Goal: Task Accomplishment & Management: Complete application form

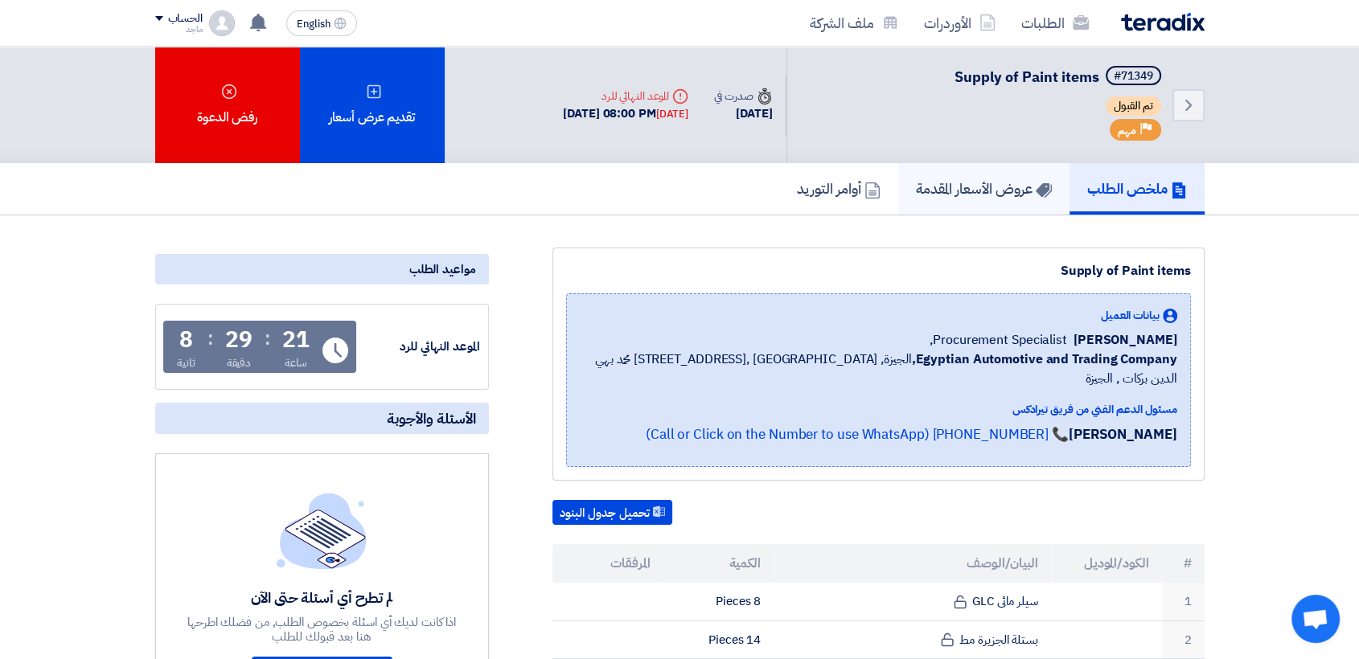
click at [980, 206] on link "عروض الأسعار المقدمة" at bounding box center [983, 188] width 171 height 51
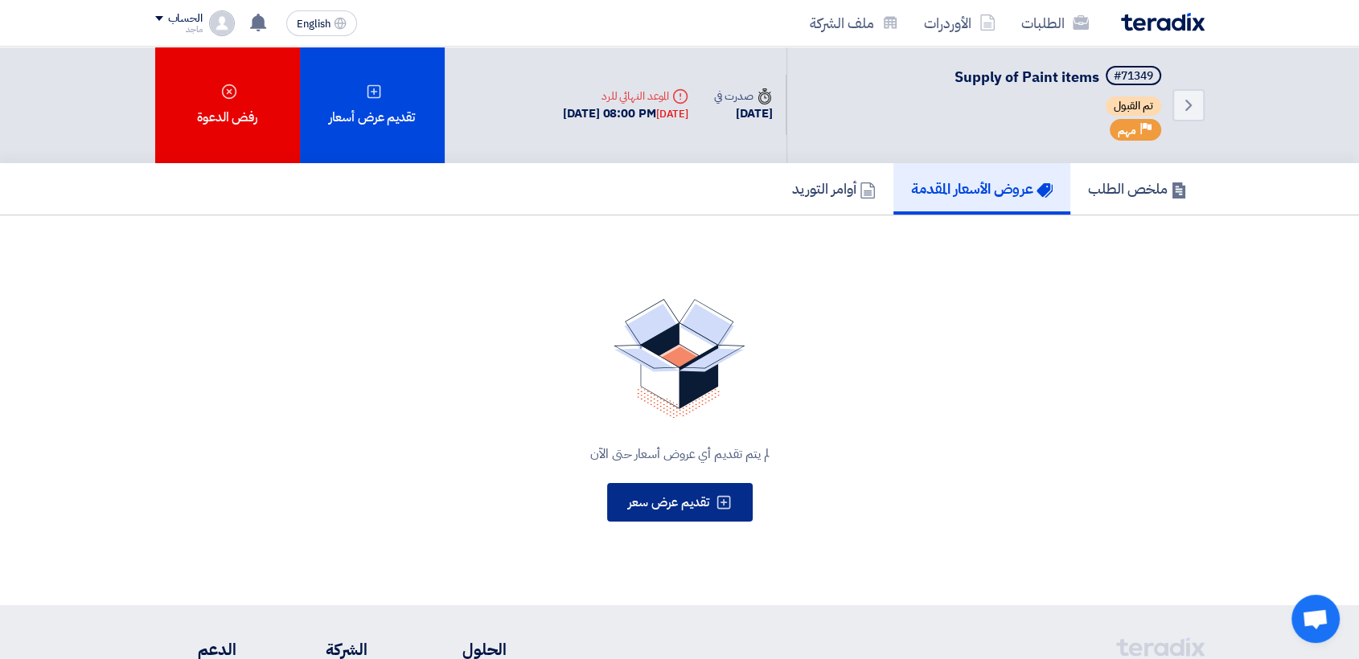
click at [669, 498] on span "تقديم عرض سعر" at bounding box center [668, 502] width 81 height 19
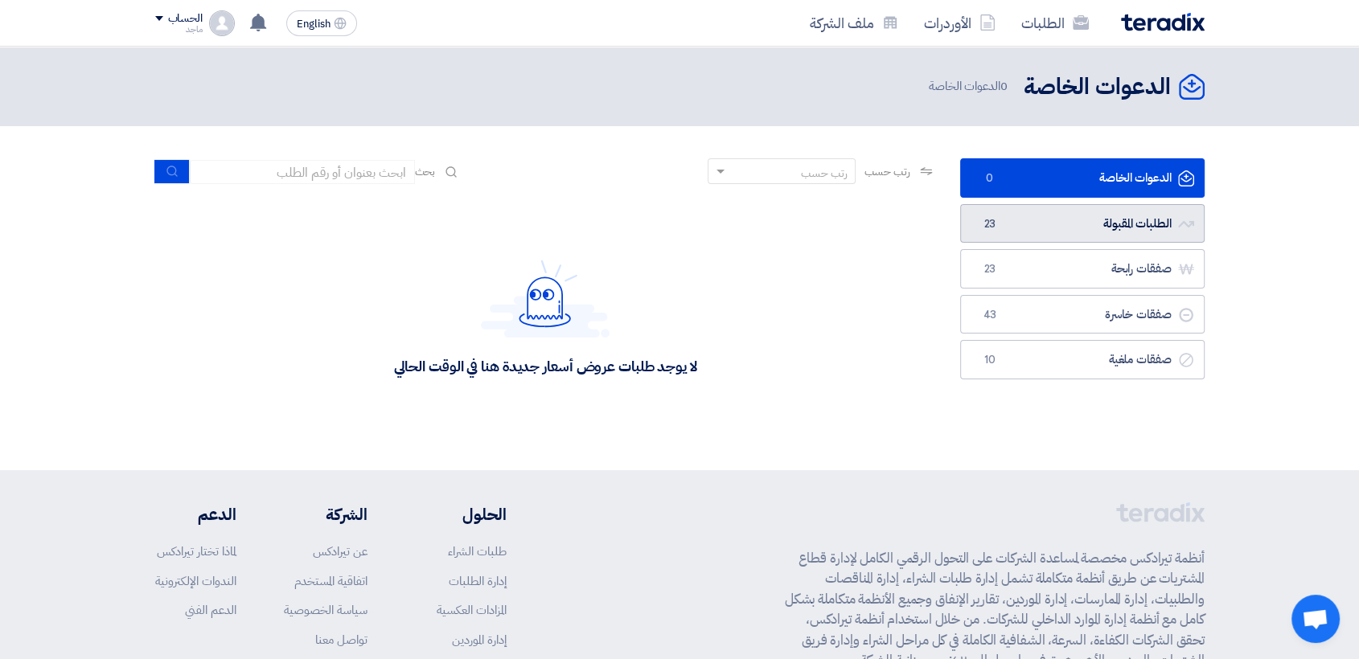
click at [1086, 208] on link "الطلبات المقبولة الطلبات المقبولة 23" at bounding box center [1082, 223] width 244 height 39
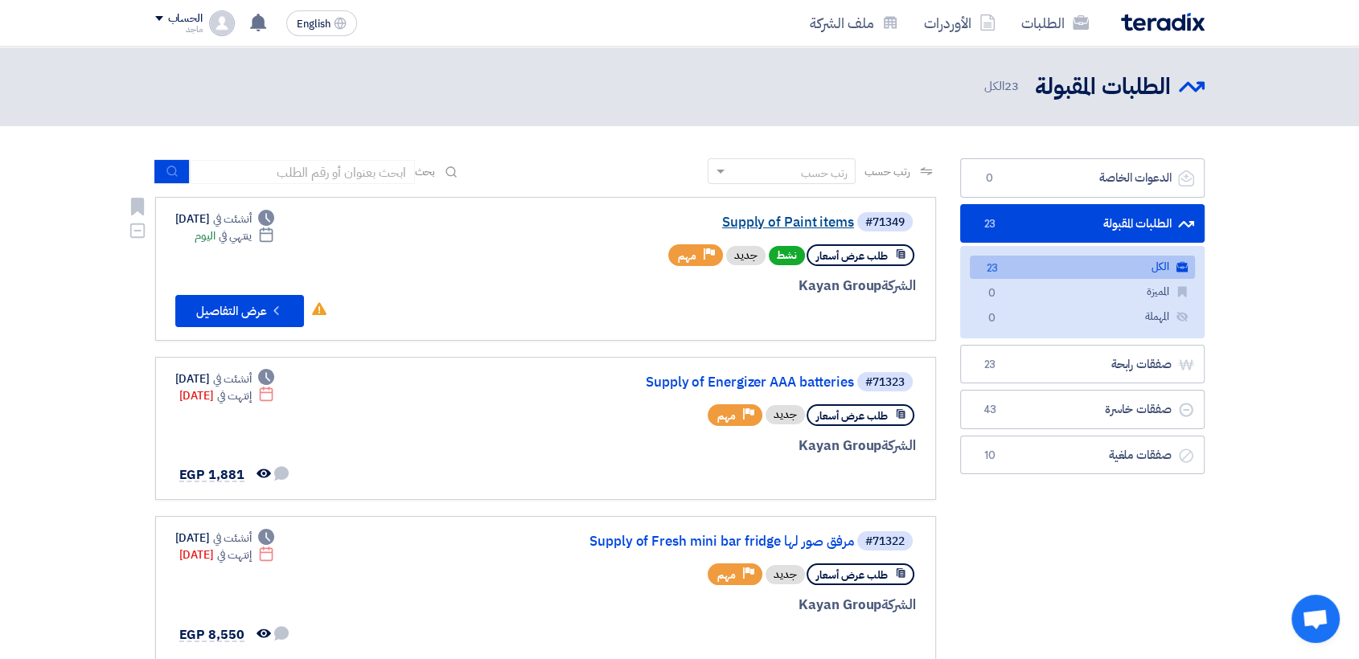
click at [801, 219] on link "Supply of Paint items" at bounding box center [693, 223] width 322 height 14
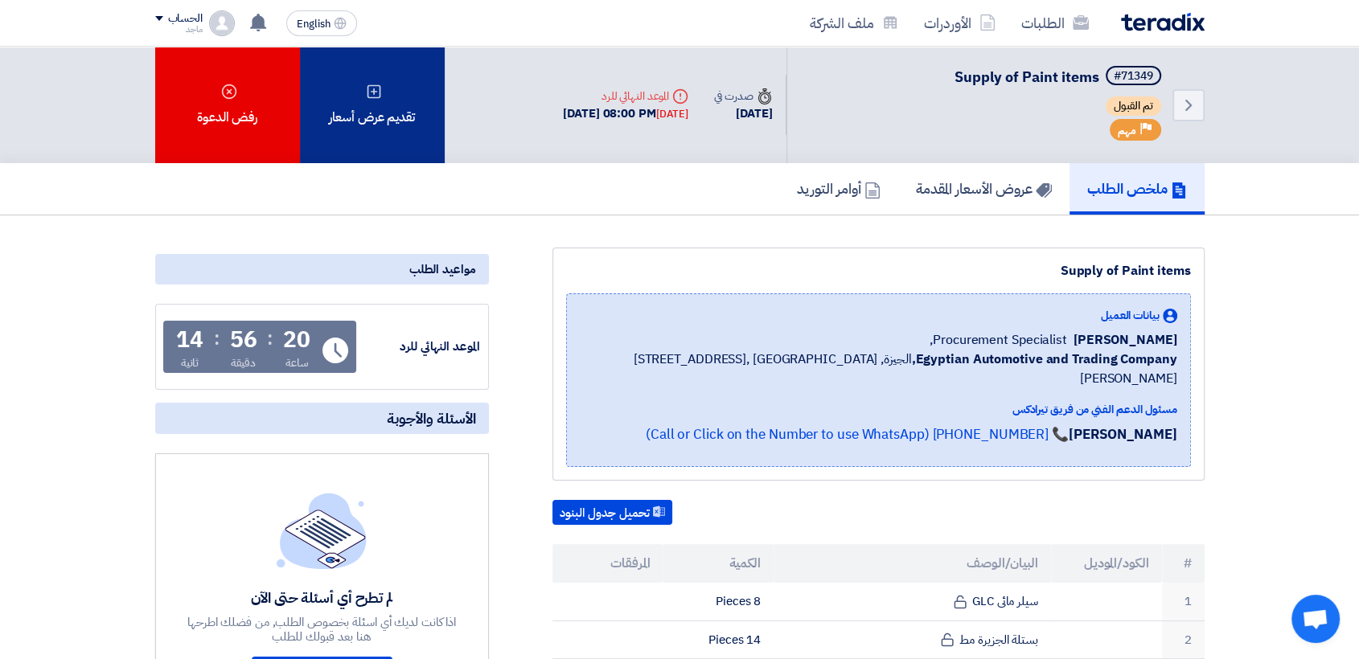
click at [356, 130] on div "تقديم عرض أسعار" at bounding box center [372, 105] width 145 height 117
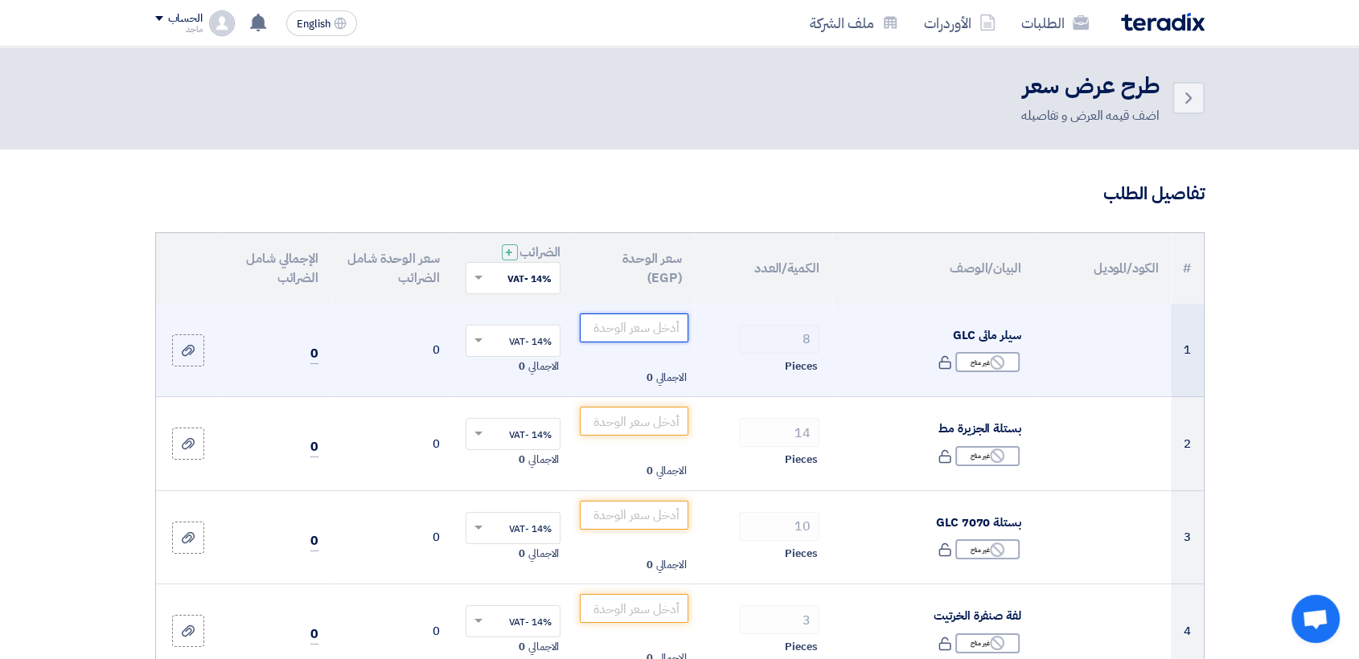
click at [637, 329] on input "number" at bounding box center [634, 328] width 109 height 29
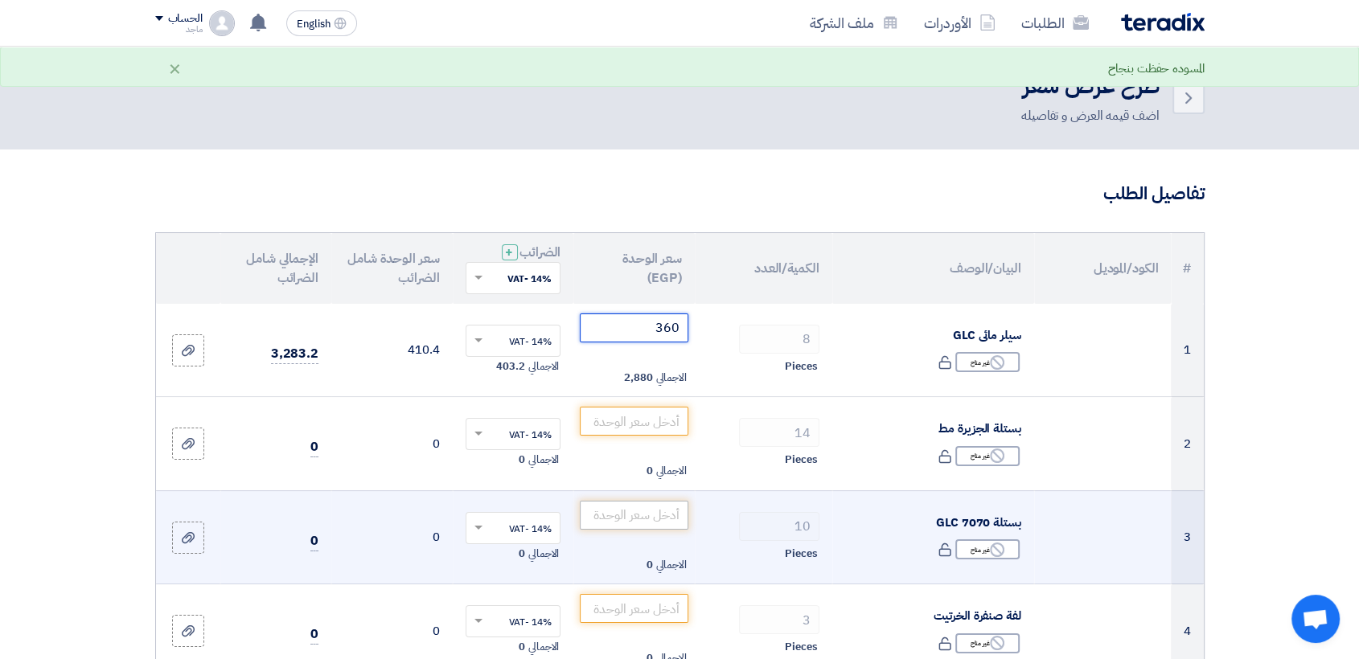
type input "360"
click at [635, 525] on input "number" at bounding box center [634, 515] width 109 height 29
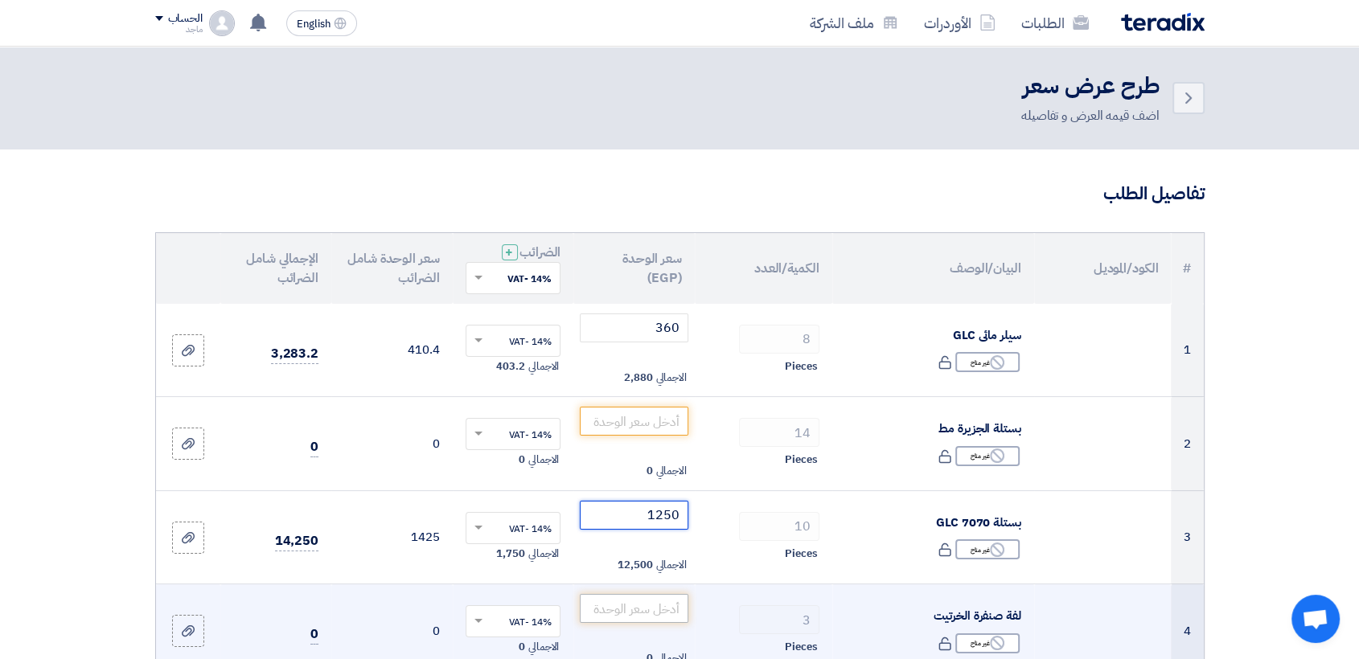
type input "1250"
click at [635, 603] on input "number" at bounding box center [634, 608] width 109 height 29
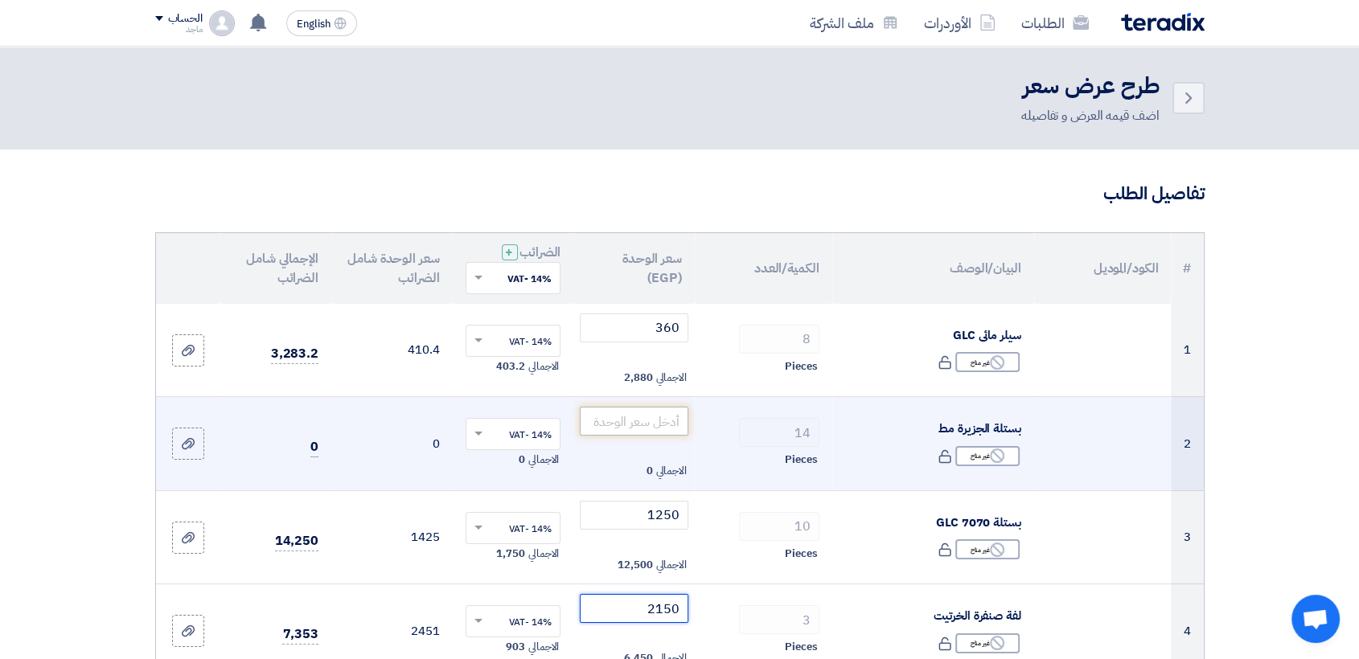
type input "2150"
click at [663, 428] on input "number" at bounding box center [634, 421] width 109 height 29
click at [992, 461] on use at bounding box center [997, 456] width 14 height 14
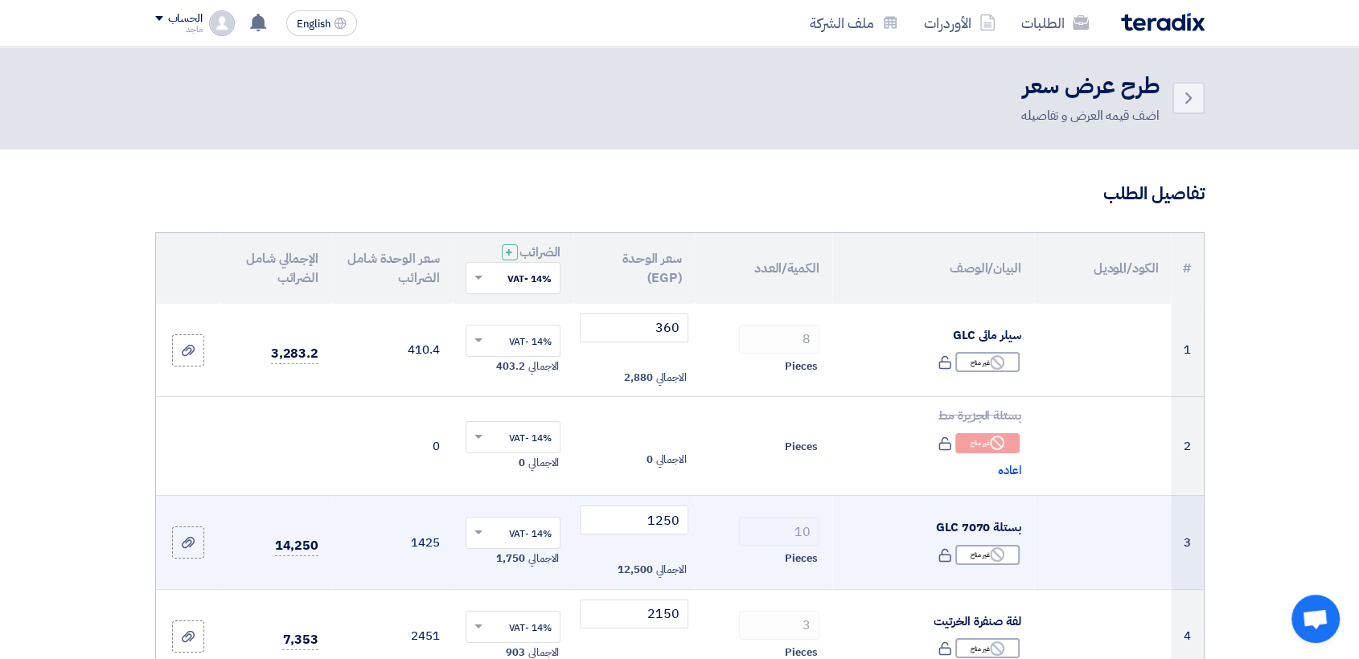
click at [848, 513] on td "بستلة 7070 GLC Reject غير متاح" at bounding box center [933, 543] width 202 height 94
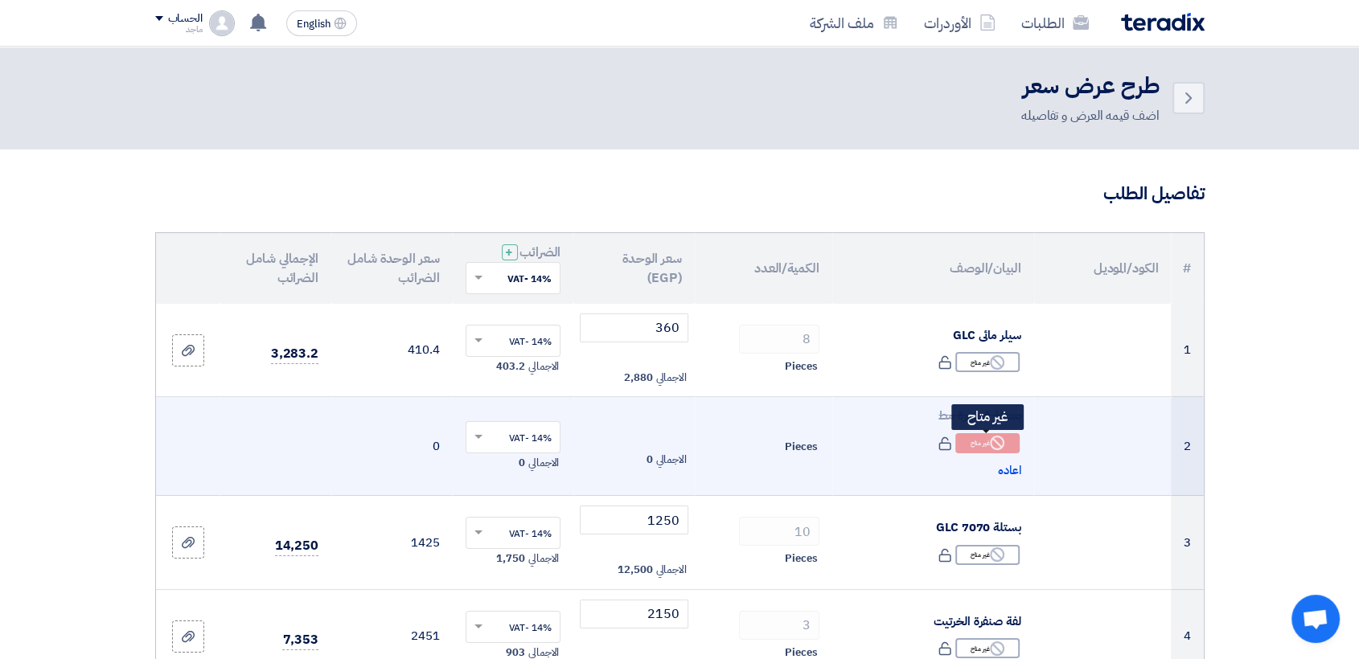
click at [977, 445] on div "Reject غير متاح" at bounding box center [987, 443] width 64 height 20
click at [1005, 469] on span "اعاده" at bounding box center [1009, 471] width 23 height 18
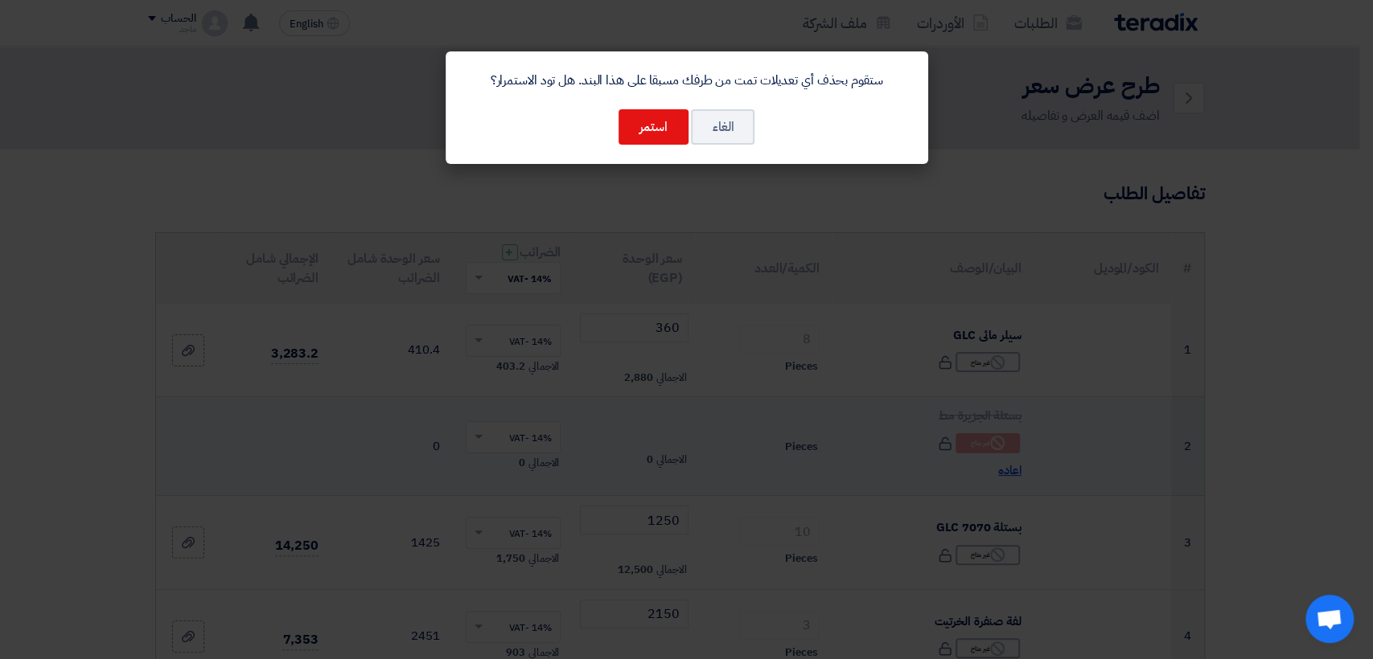
click at [1005, 469] on modal-container "ستقوم بحذف أي تعديلات تمت من طرفك مسبقا على هذا البند. هل تود الاستمرار؟ الغاء …" at bounding box center [686, 329] width 1373 height 659
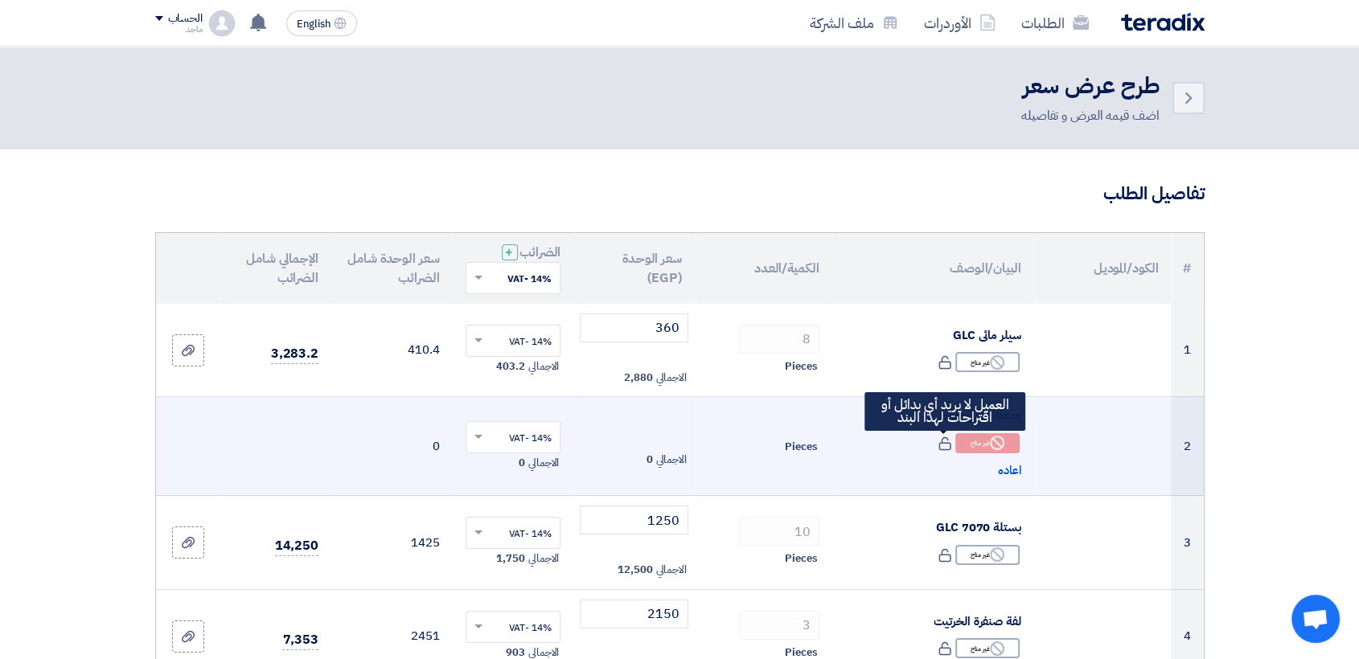
click at [946, 441] on icon at bounding box center [945, 444] width 14 height 14
click at [1016, 470] on span "اعاده" at bounding box center [1009, 471] width 23 height 18
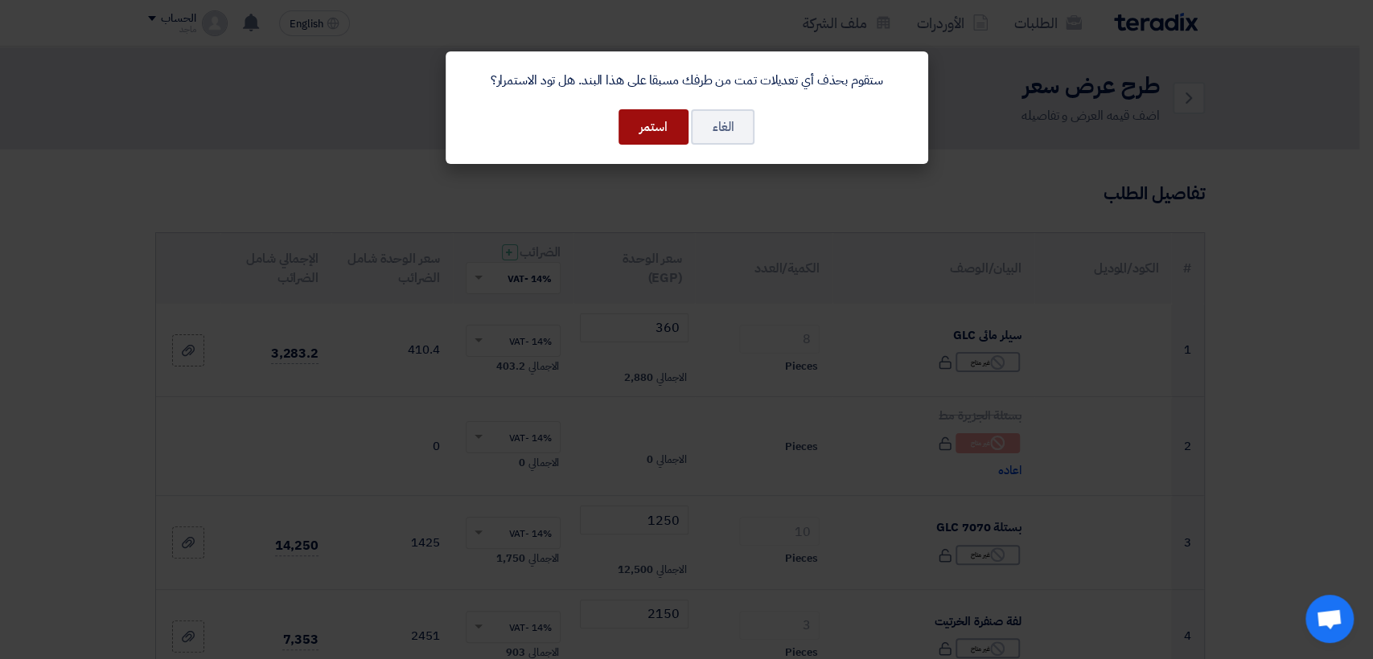
click at [651, 120] on button "استمر" at bounding box center [653, 126] width 70 height 35
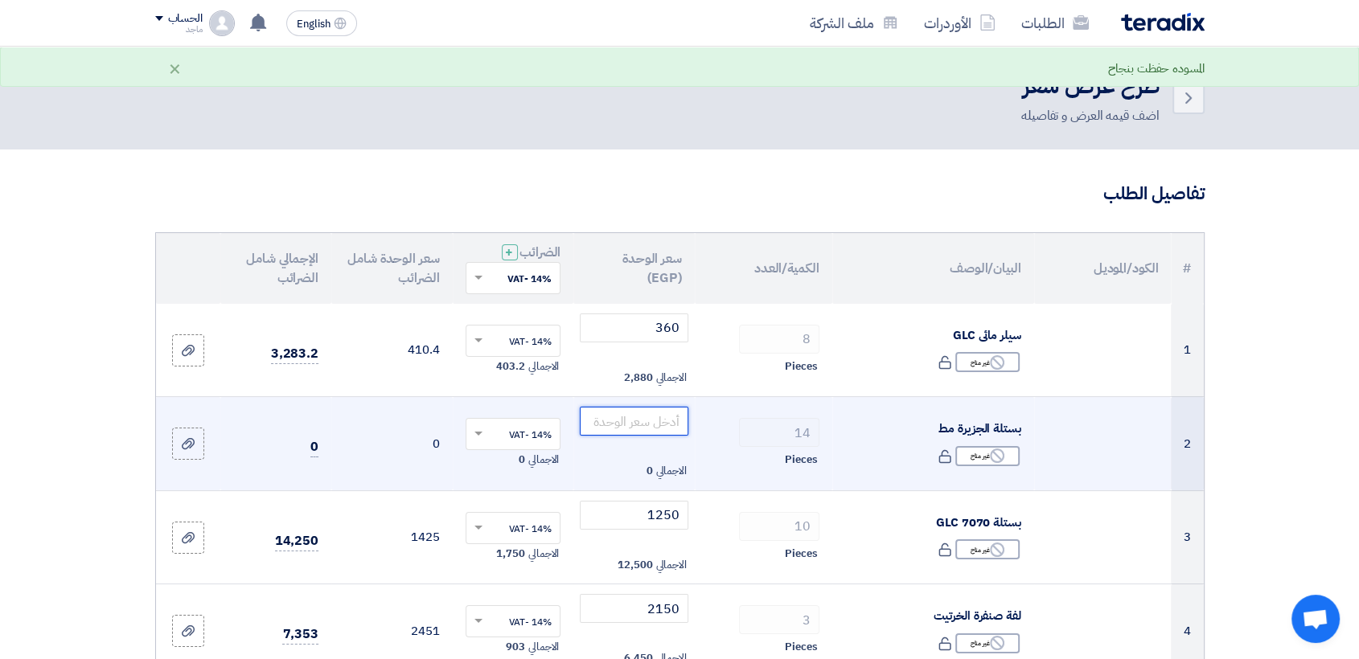
click at [642, 425] on input "number" at bounding box center [634, 421] width 109 height 29
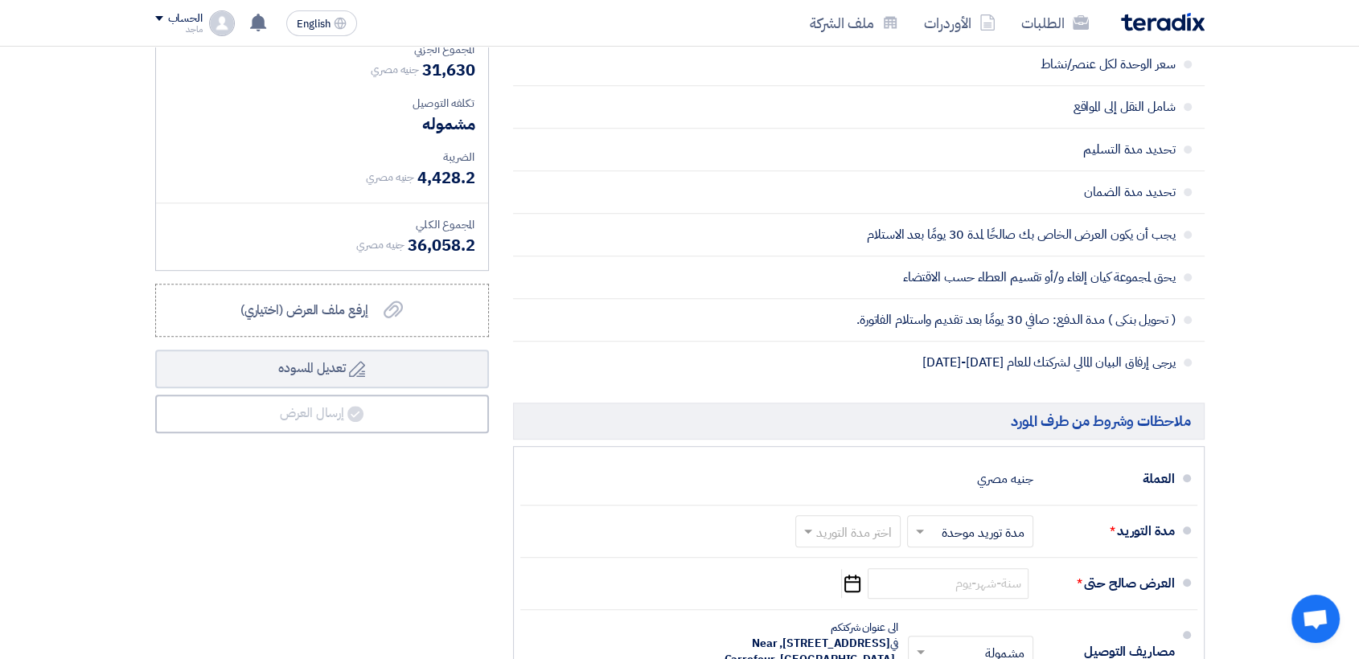
scroll to position [759, 0]
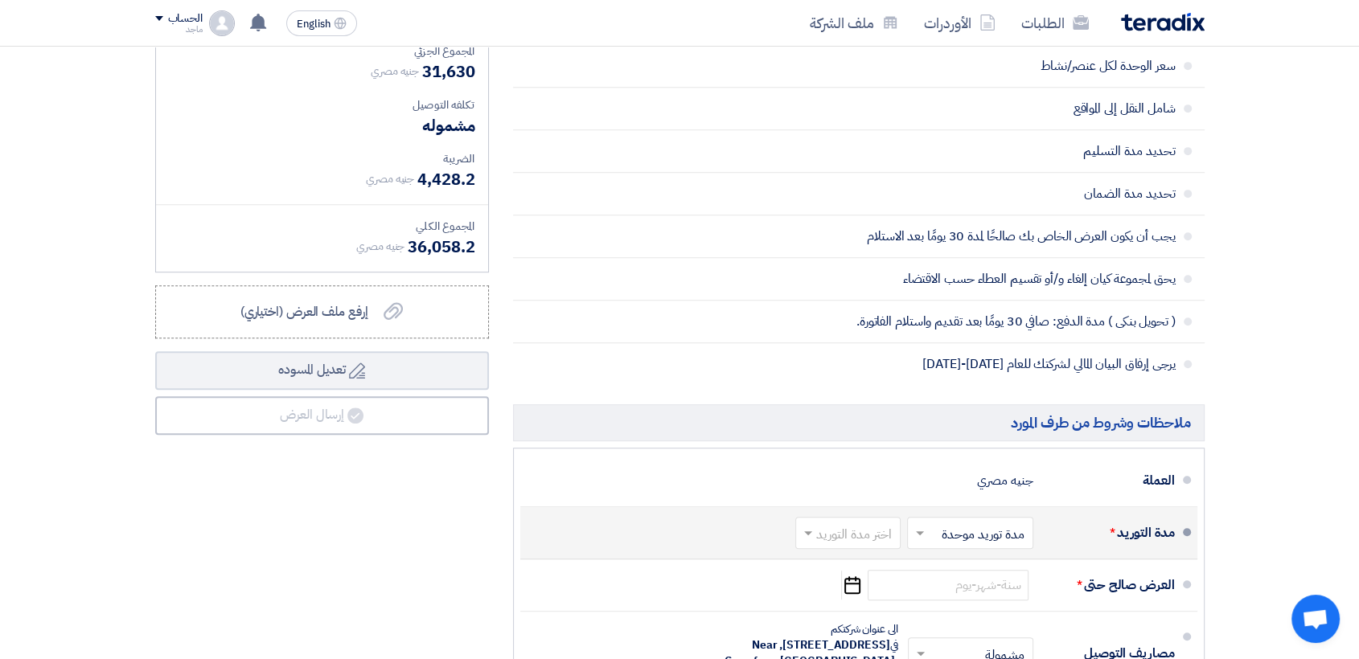
type input "700"
click at [861, 528] on input "text" at bounding box center [844, 534] width 97 height 23
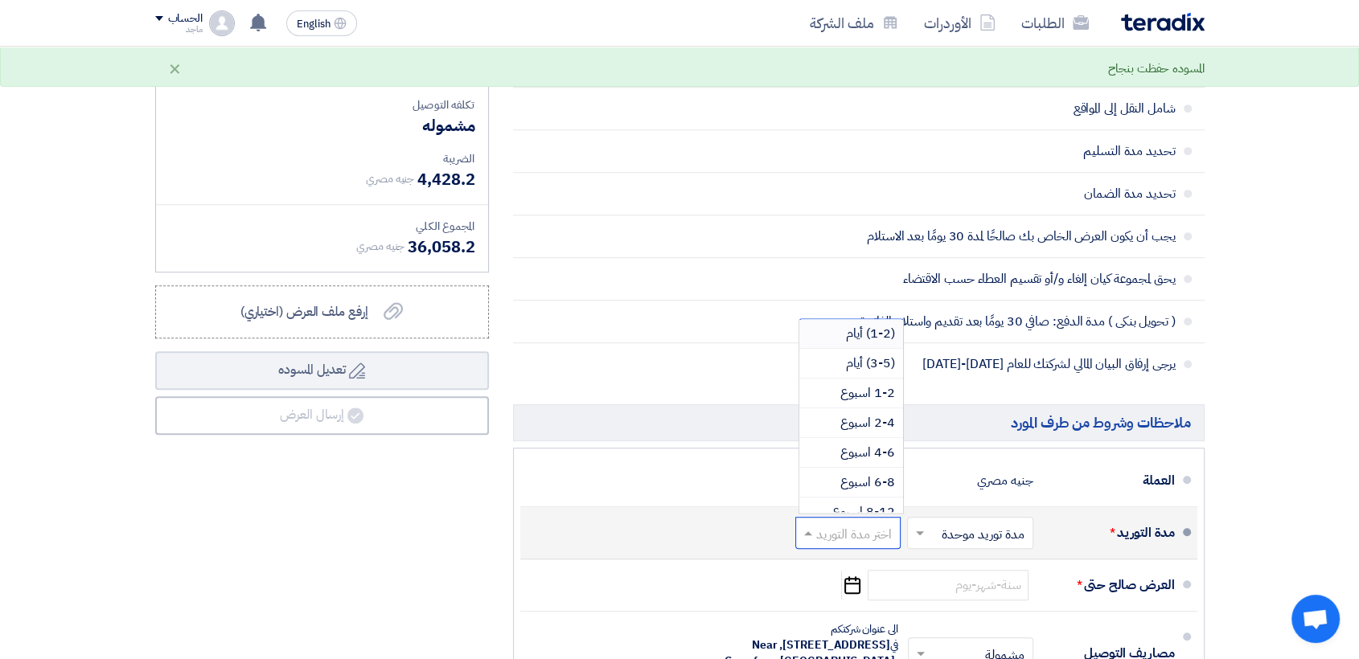
click at [852, 334] on span "(1-2) أيام" at bounding box center [870, 333] width 49 height 19
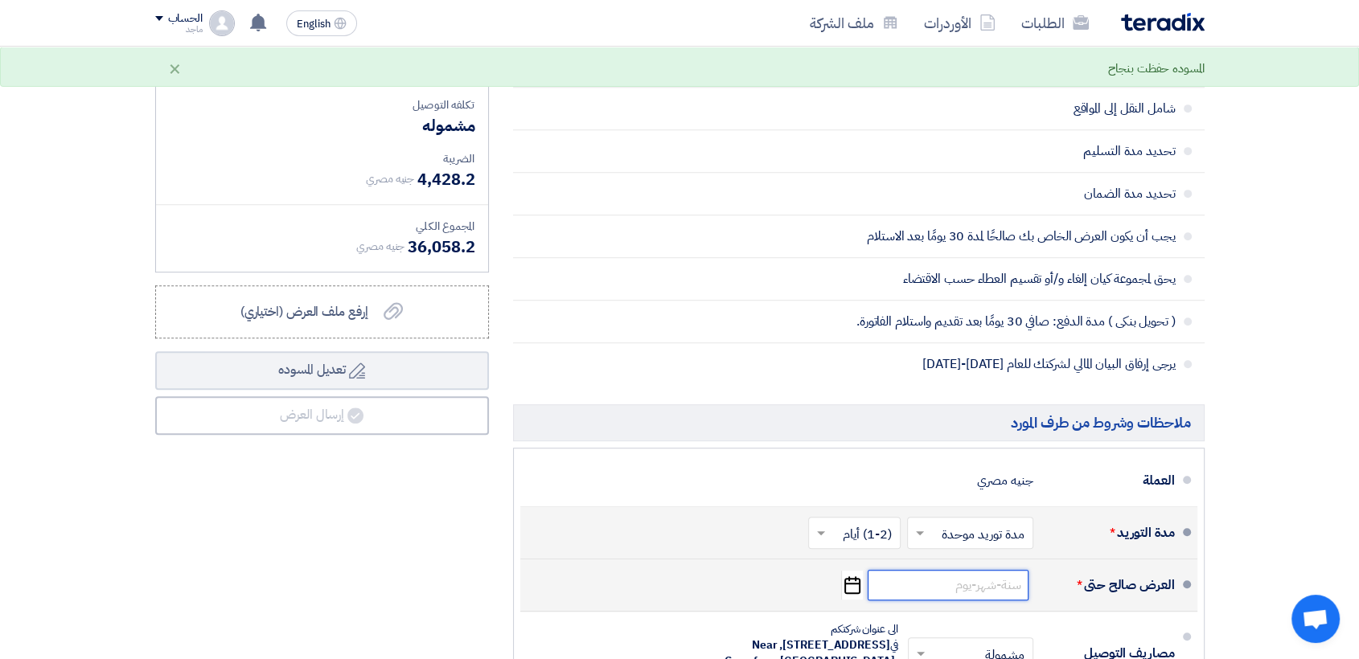
click at [943, 589] on input at bounding box center [948, 585] width 161 height 31
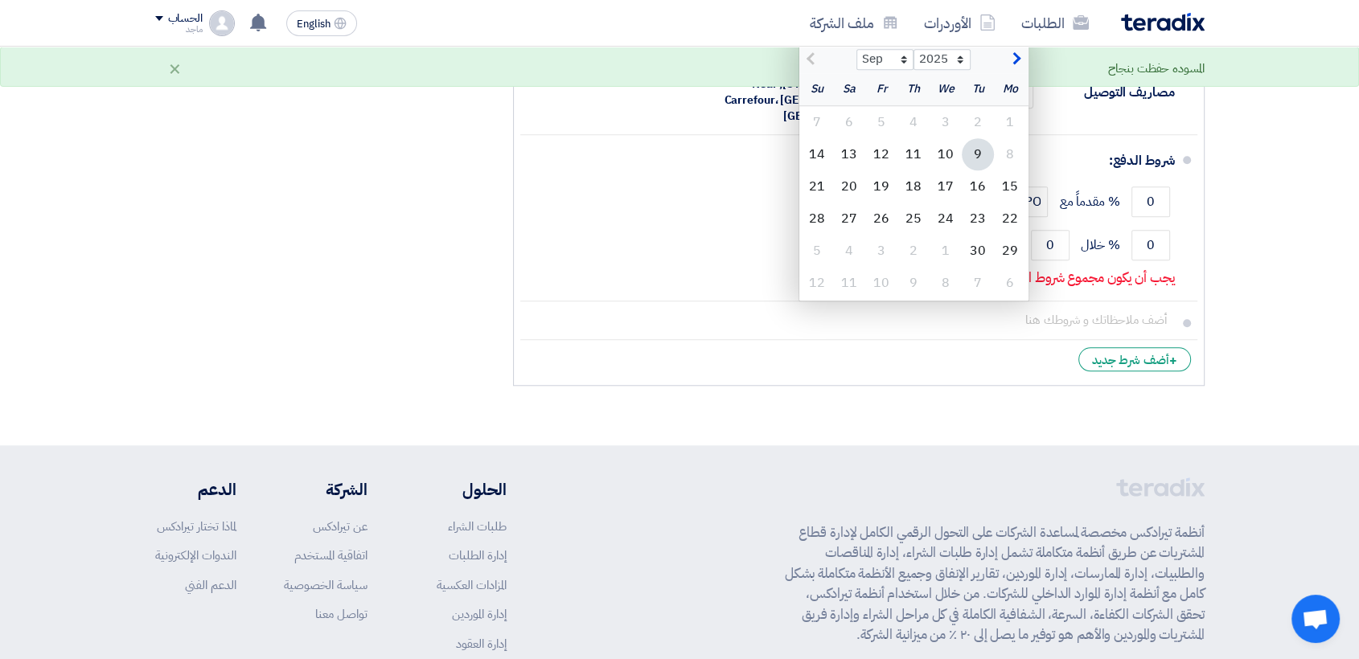
scroll to position [1304, 0]
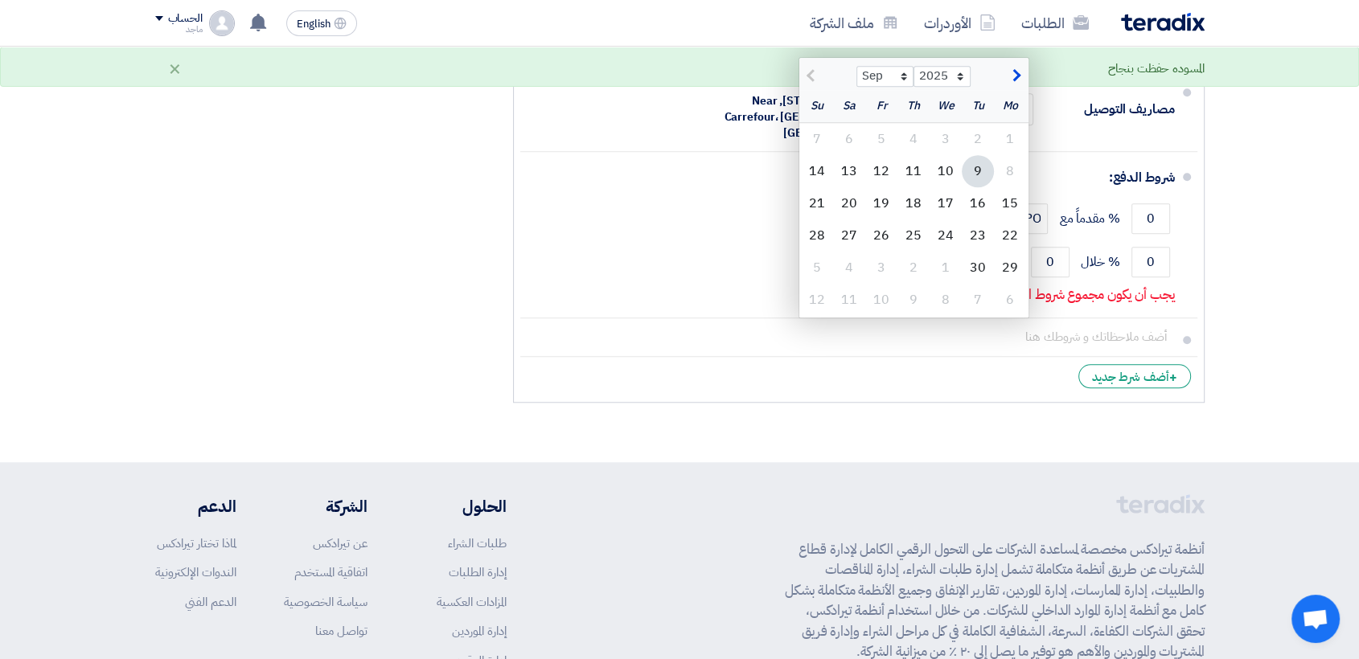
click at [976, 170] on div "9" at bounding box center [978, 171] width 32 height 32
type input "[DATE]"
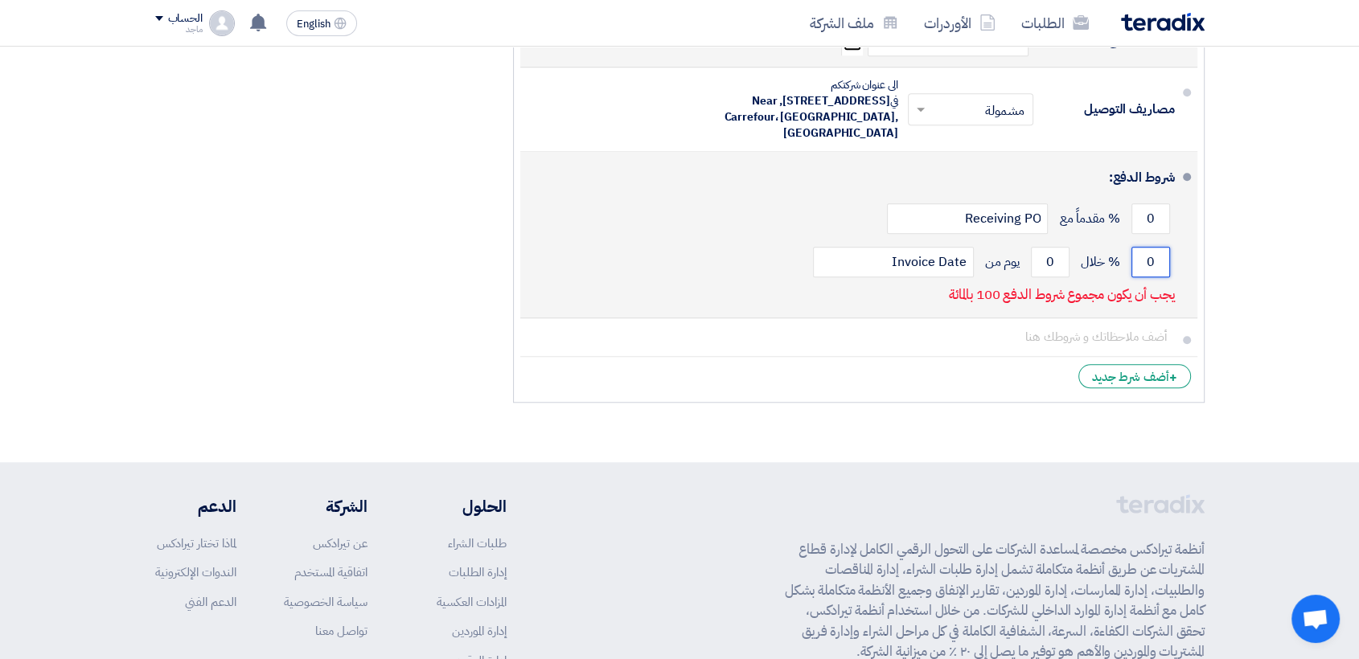
click at [1136, 257] on input "0" at bounding box center [1151, 262] width 39 height 31
type input "100"
click at [1029, 251] on div "100 % خلال 0 يوم من Invoice Date" at bounding box center [854, 261] width 642 height 43
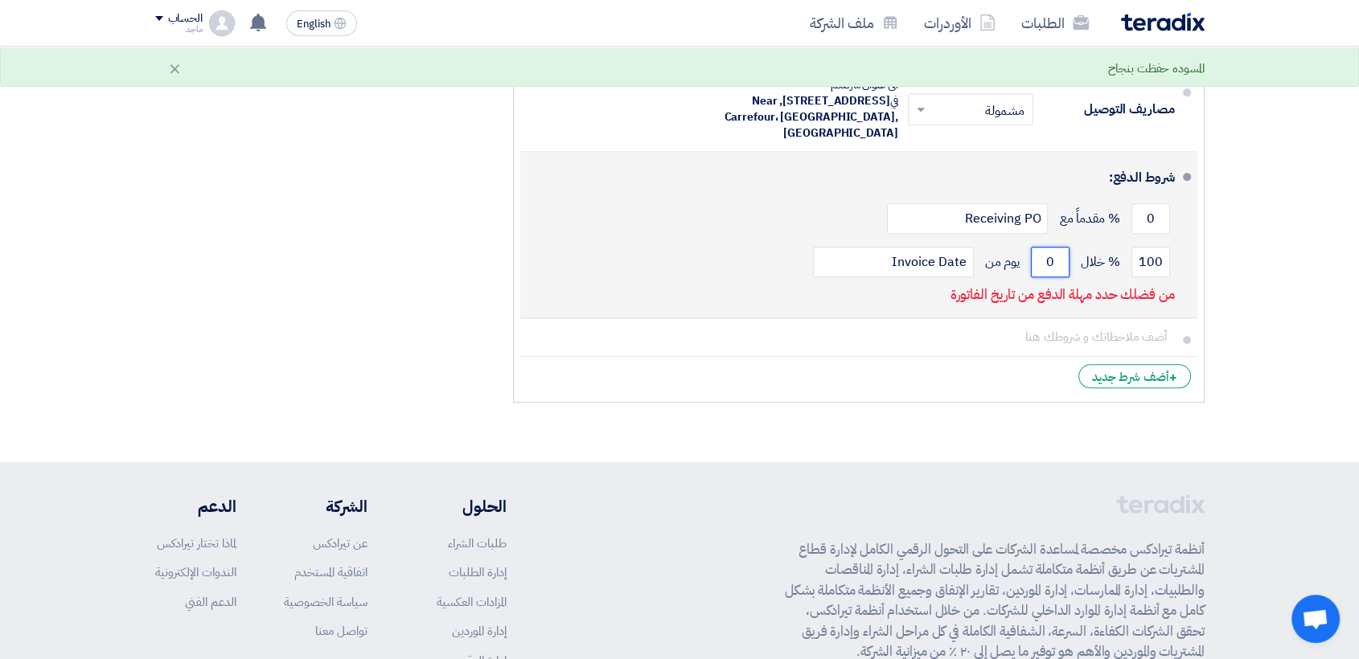
click at [1034, 258] on input "0" at bounding box center [1050, 262] width 39 height 31
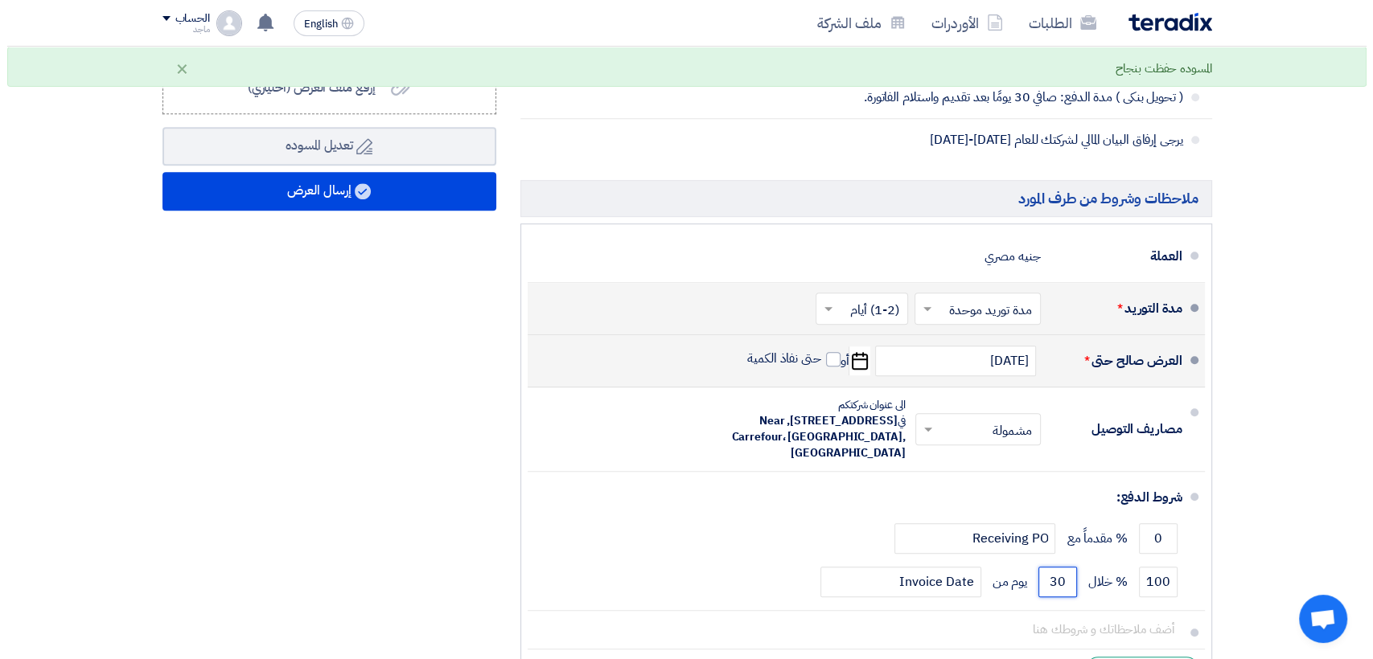
scroll to position [982, 0]
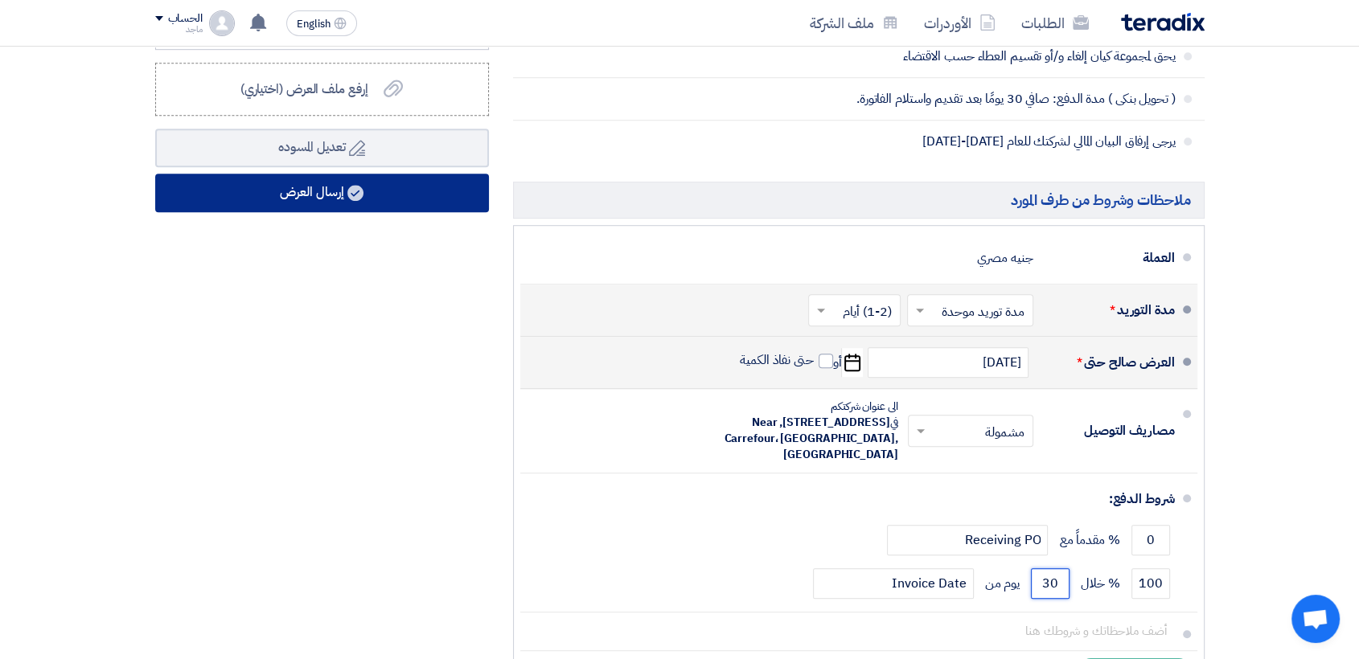
type input "30"
click at [413, 192] on button "إرسال العرض" at bounding box center [322, 193] width 334 height 39
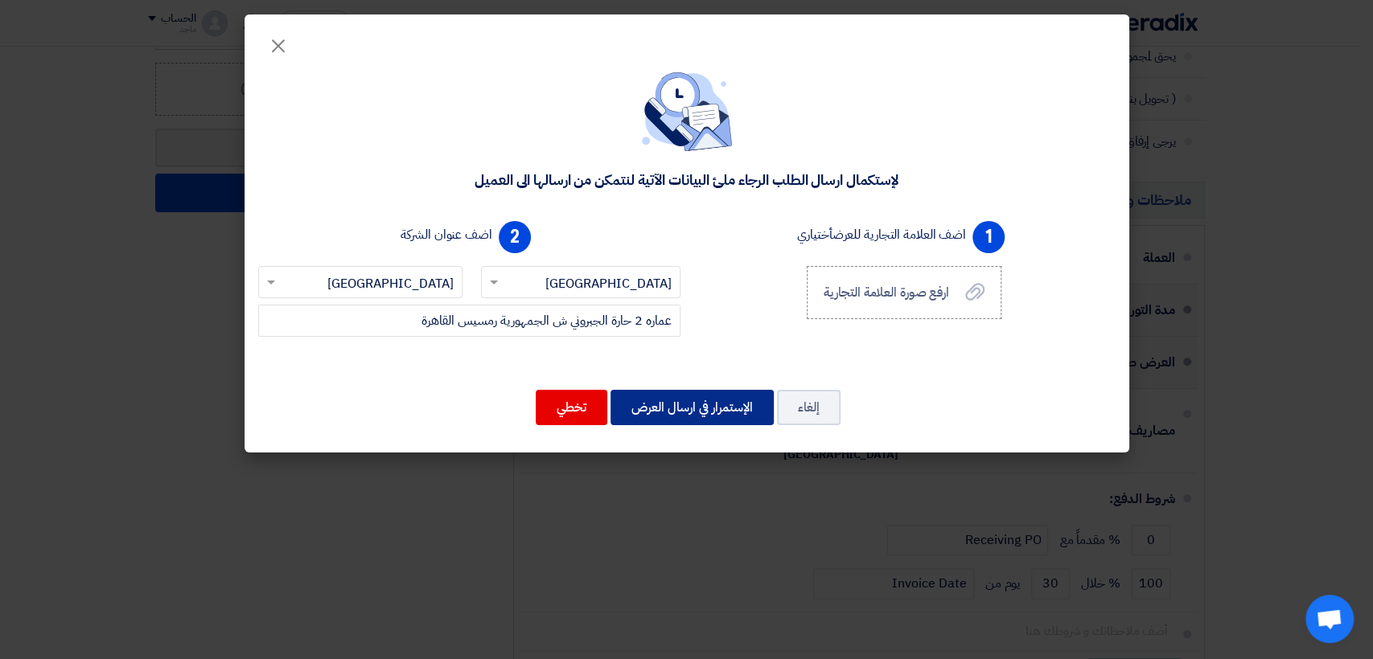
click at [684, 410] on button "الإستمرار في ارسال العرض" at bounding box center [691, 407] width 163 height 35
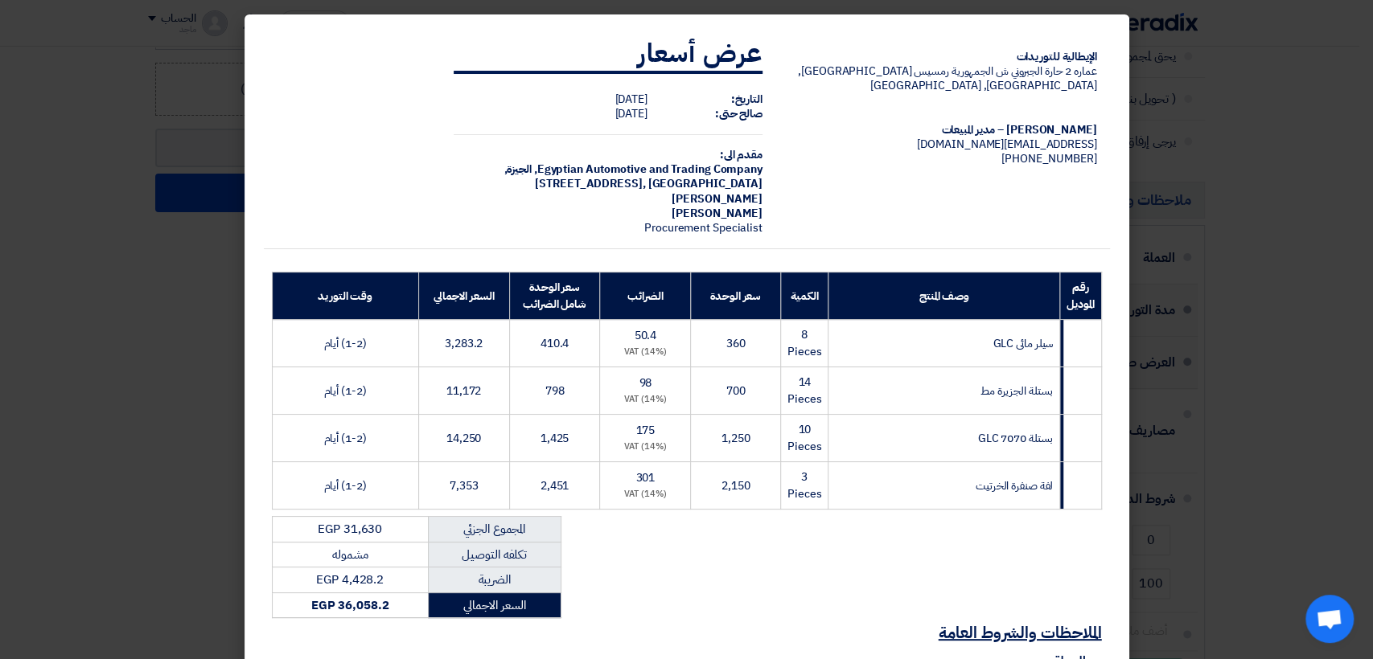
scroll to position [192, 0]
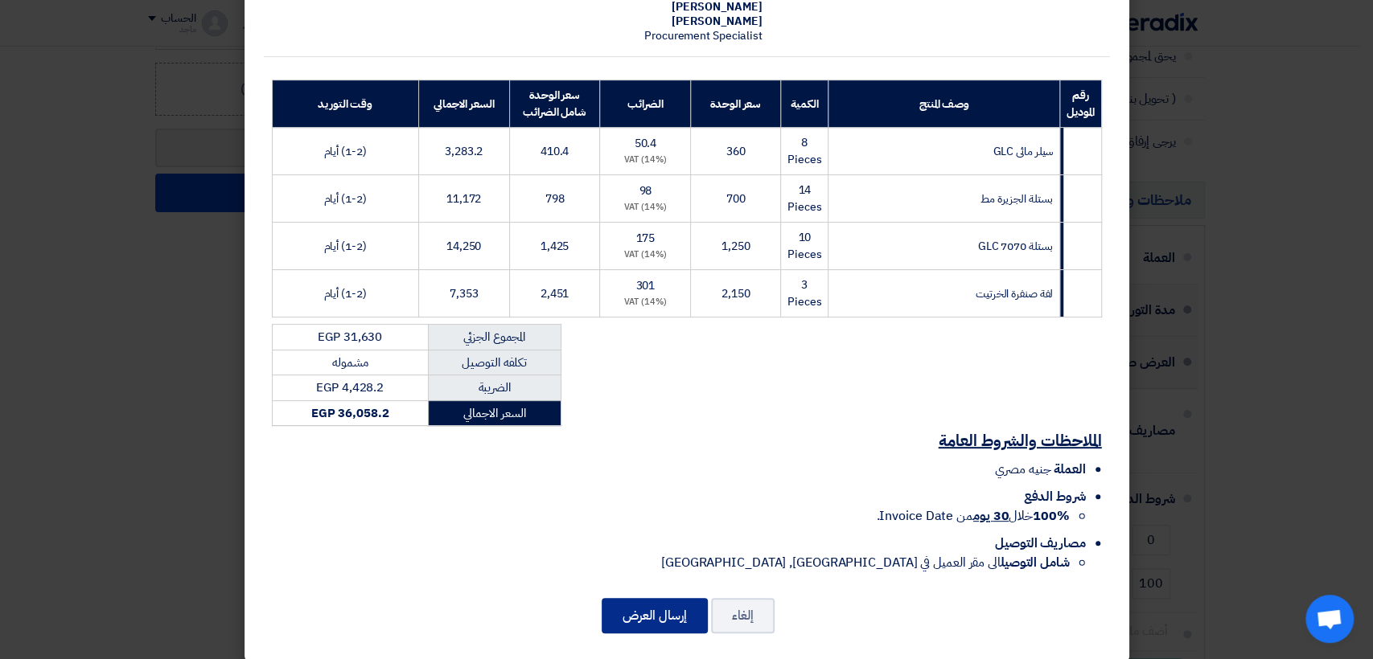
click at [636, 608] on button "إرسال العرض" at bounding box center [655, 615] width 106 height 35
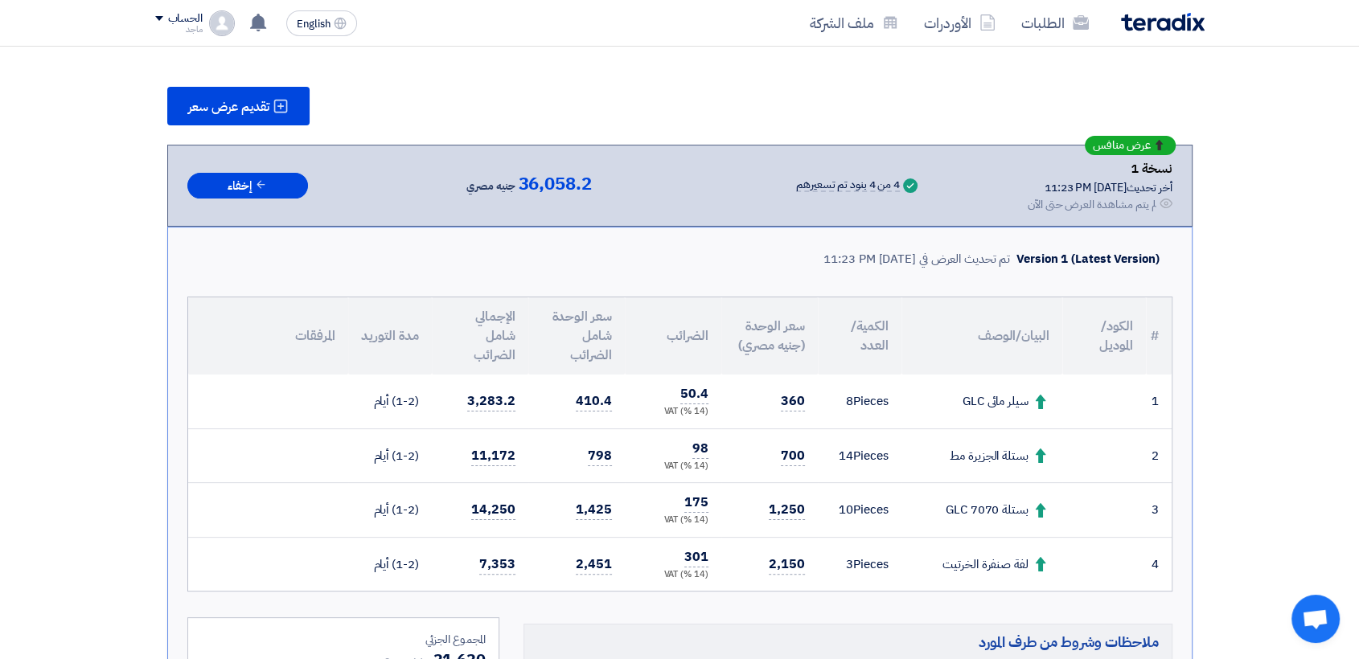
scroll to position [210, 0]
